Goal: Transaction & Acquisition: Purchase product/service

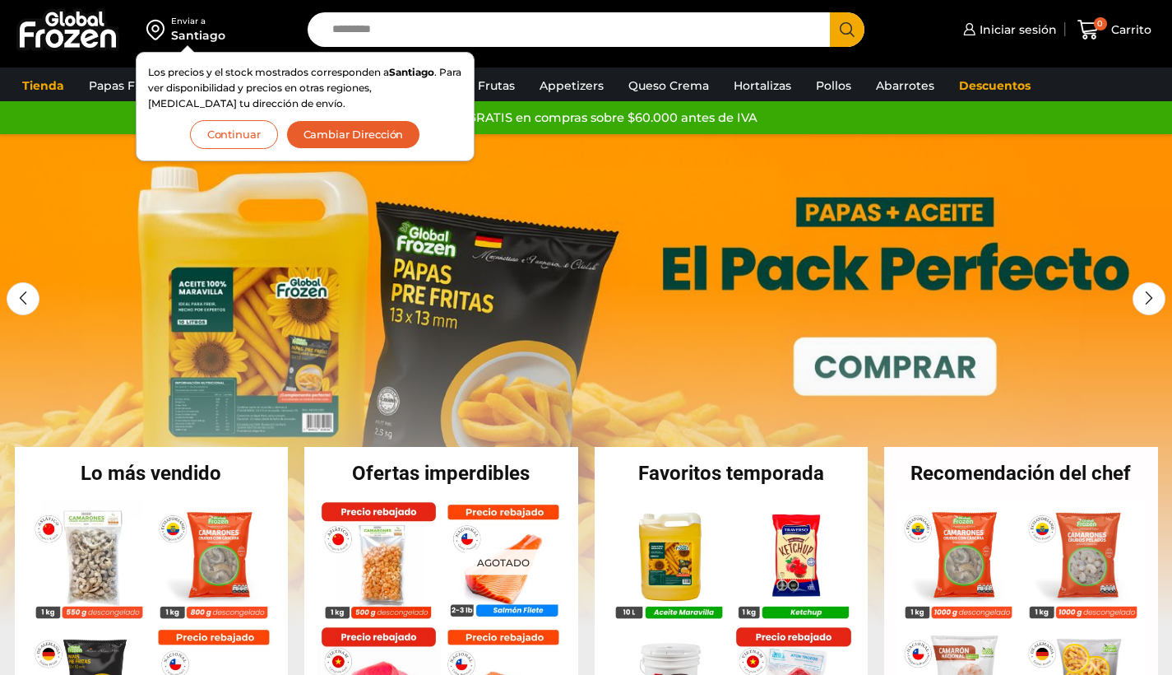
click at [234, 138] on button "Continuar" at bounding box center [234, 134] width 88 height 29
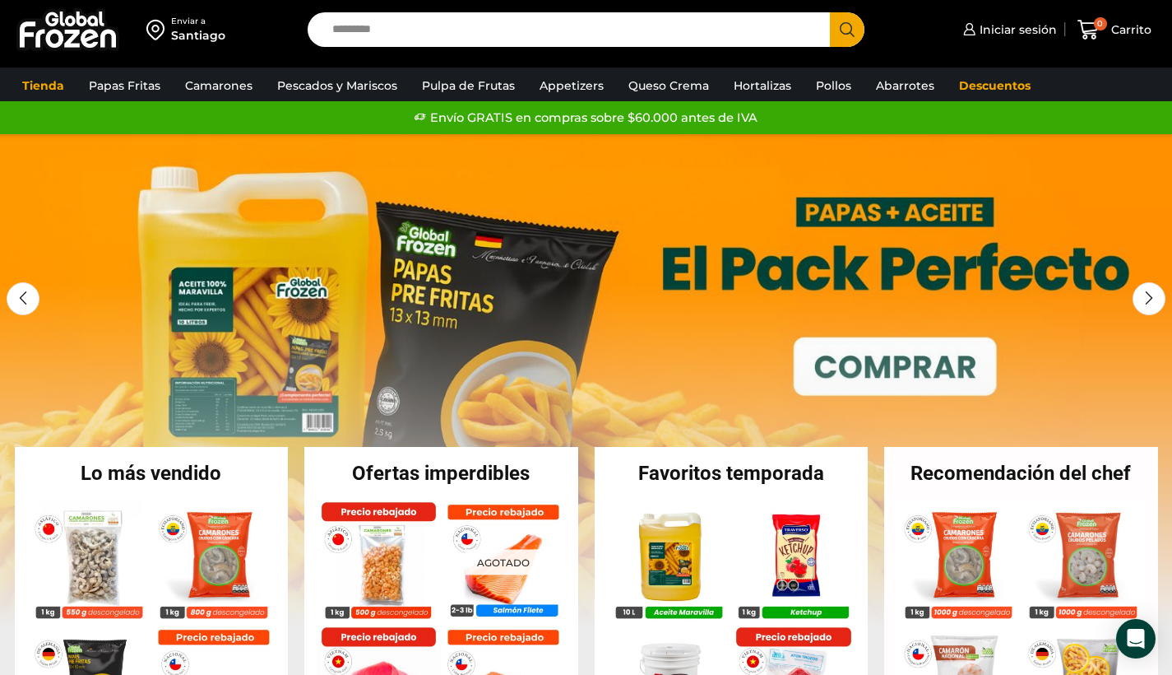
click at [383, 36] on input "Search input" at bounding box center [573, 29] width 499 height 35
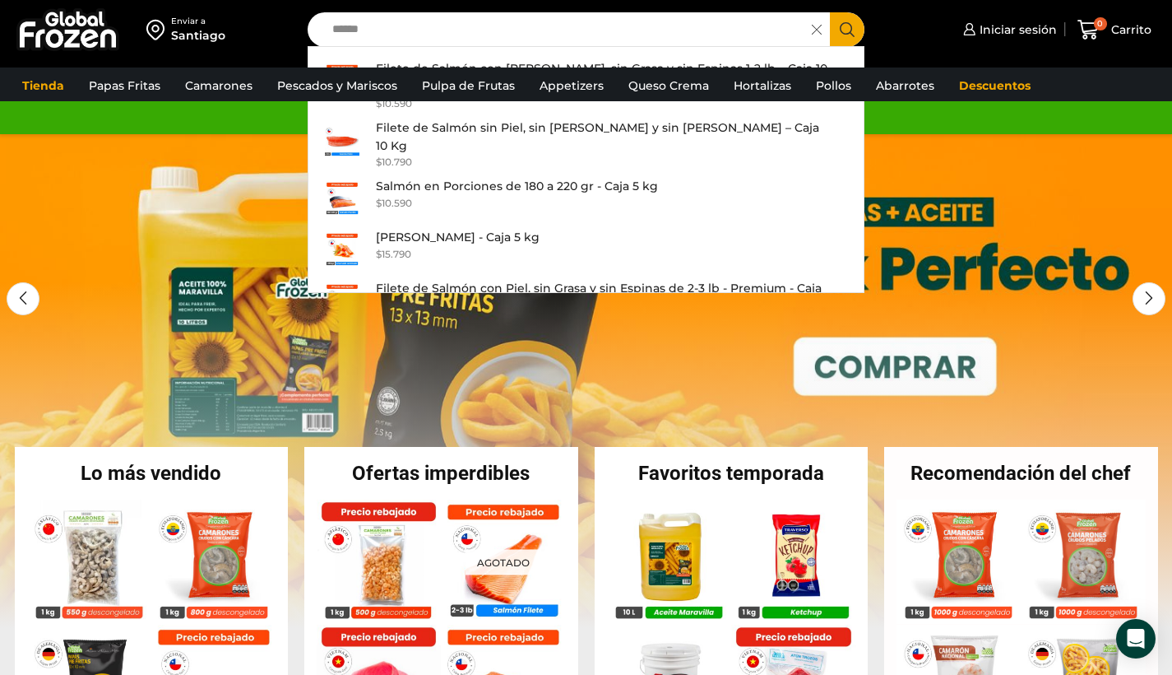
type input "******"
click at [847, 30] on button "Search" at bounding box center [847, 29] width 35 height 35
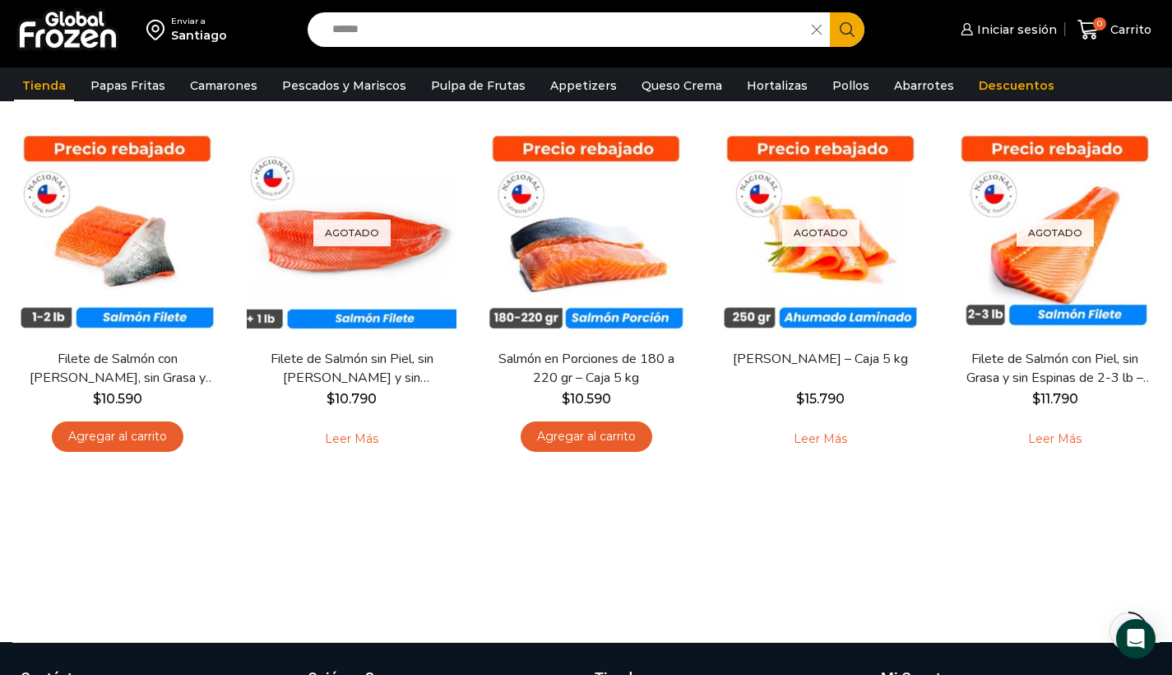
scroll to position [156, 0]
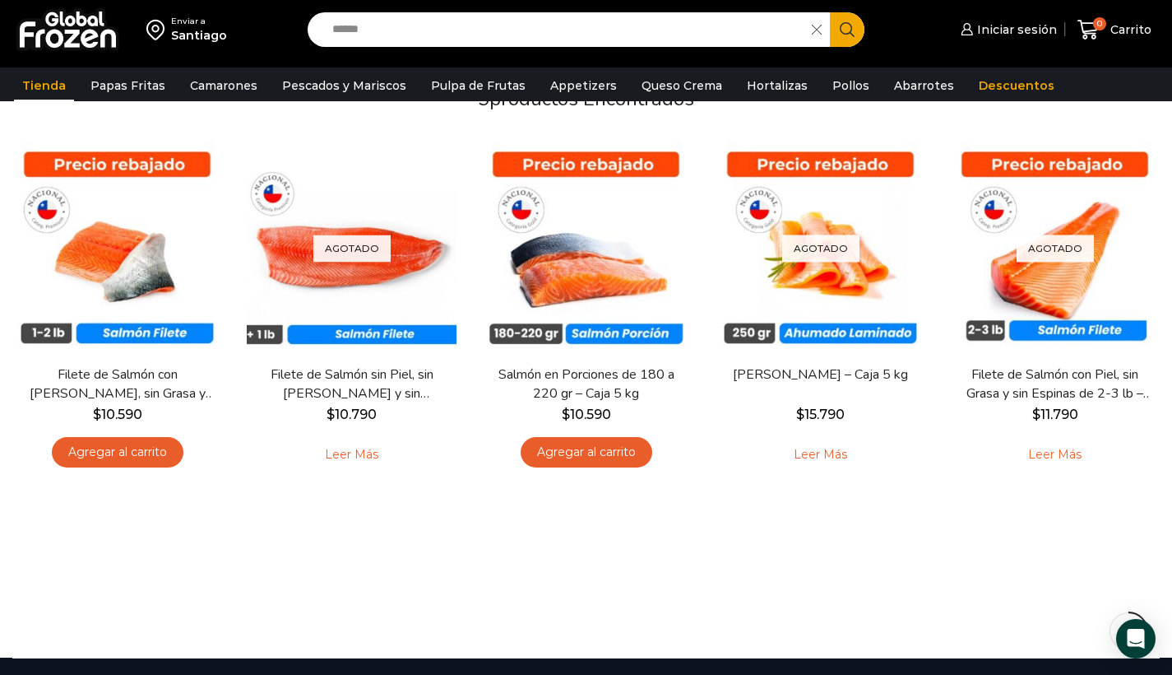
click at [814, 29] on icon at bounding box center [817, 30] width 10 height 10
click at [65, 23] on img at bounding box center [67, 29] width 103 height 43
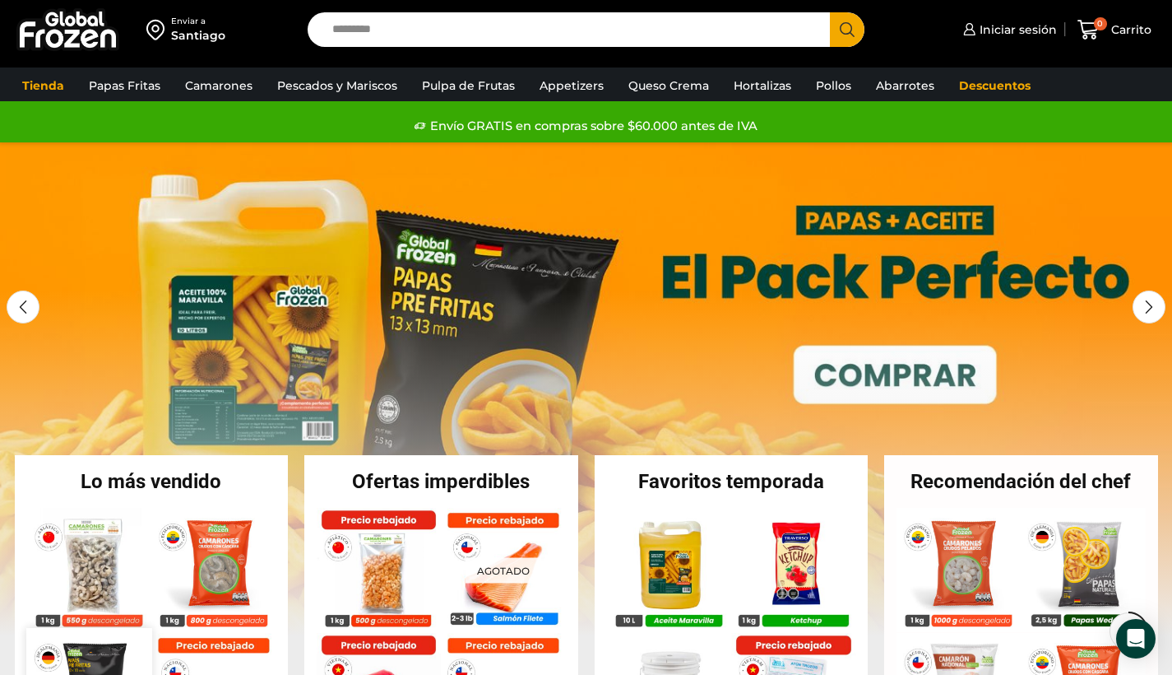
scroll to position [369, 0]
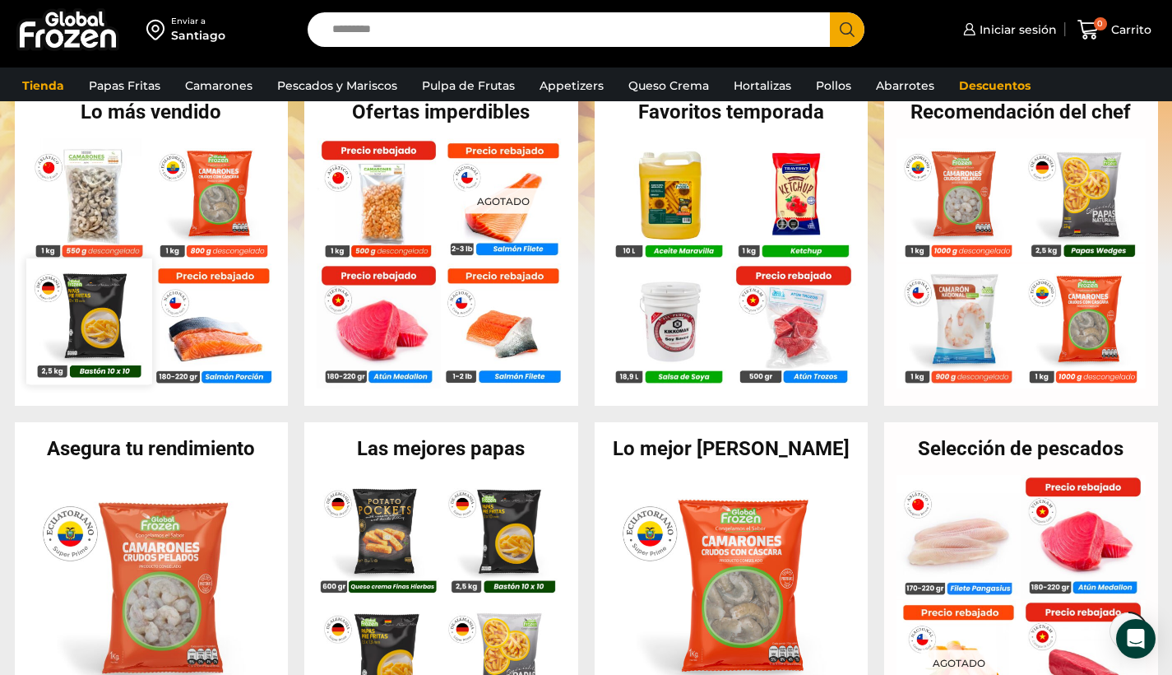
click at [100, 319] on img at bounding box center [88, 321] width 125 height 125
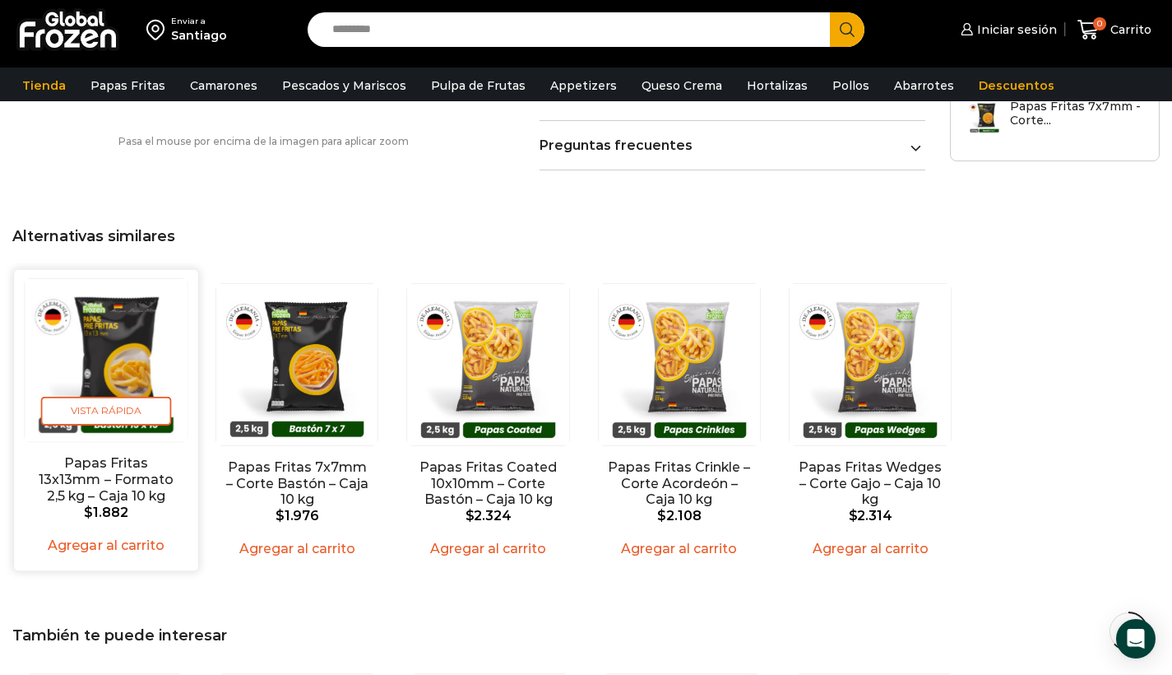
click at [109, 334] on img "1 / 5" at bounding box center [106, 360] width 163 height 163
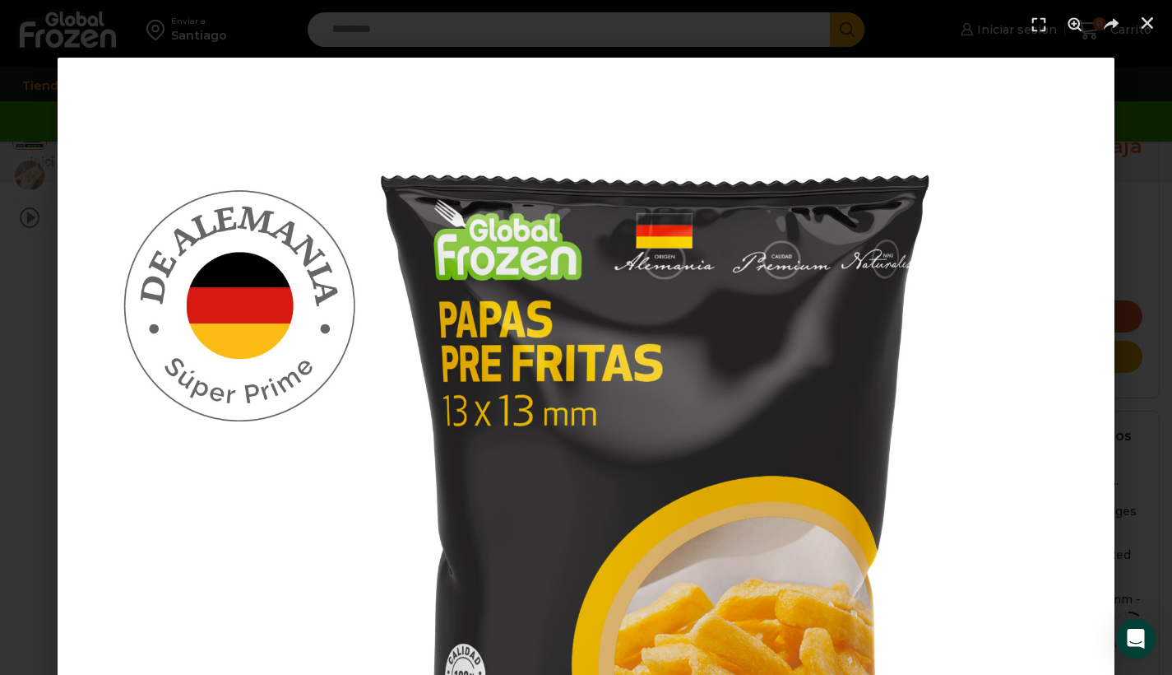
scroll to position [188, 0]
